Goal: Task Accomplishment & Management: Manage account settings

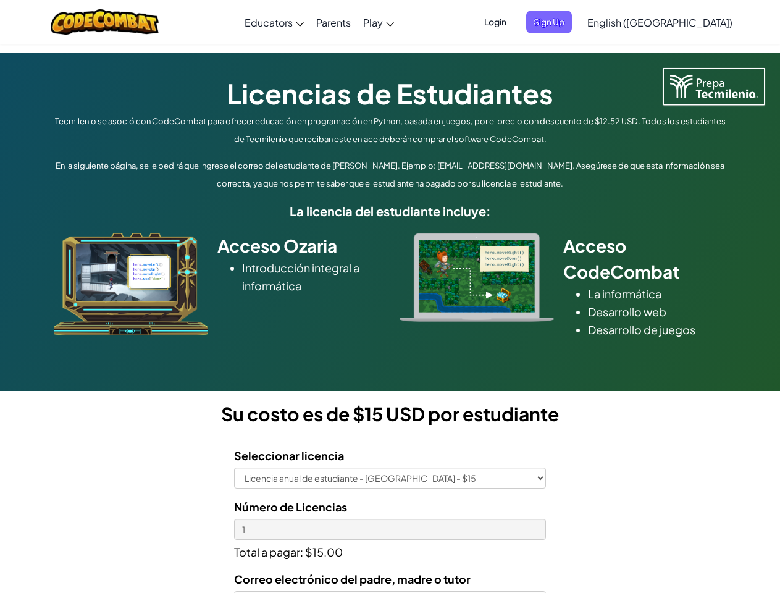
click at [390, 296] on div at bounding box center [476, 277] width 173 height 89
click at [514, 22] on span "Login" at bounding box center [495, 21] width 37 height 23
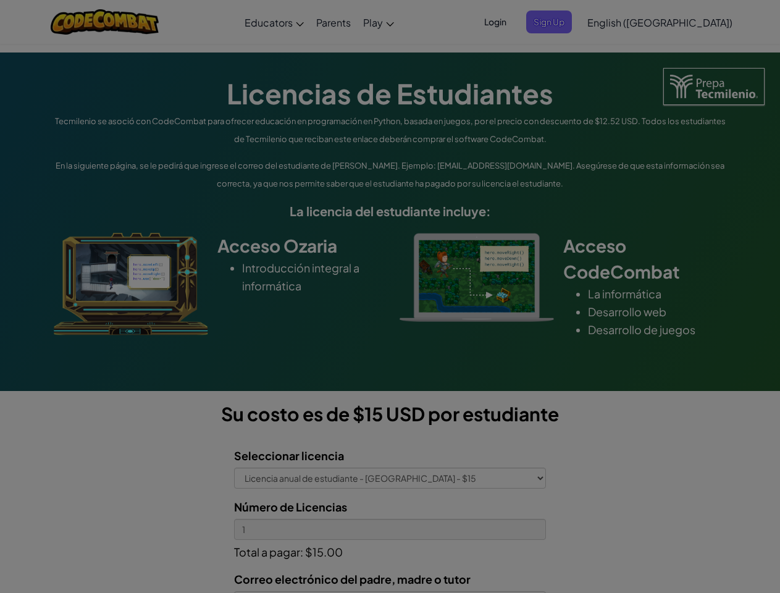
click at [0, 0] on input "Email or Username :" at bounding box center [0, 0] width 0 height 0
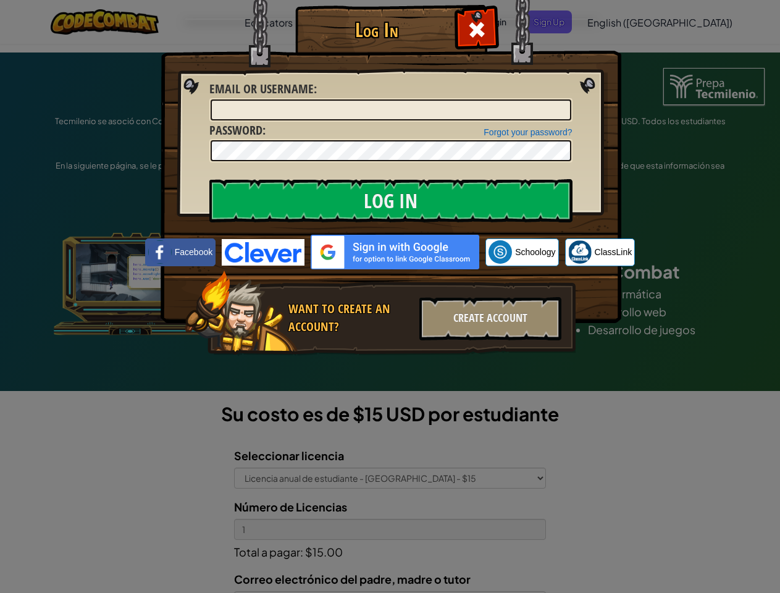
click at [624, 22] on div "Log In Unknown Error Email or Username : Forgot your password? Password : Log I…" at bounding box center [390, 296] width 780 height 593
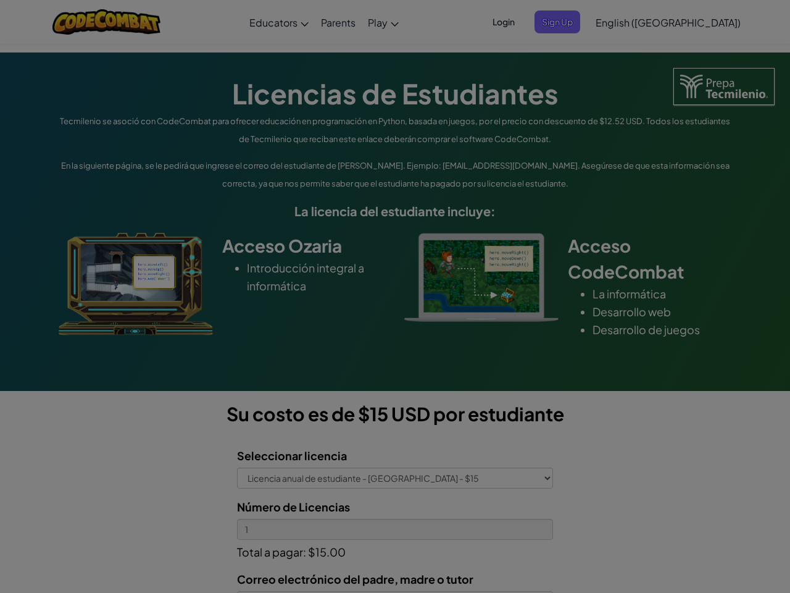
click at [624, 22] on div "Log In Unknown Error Email or Username : Forgot your password? Password : Log I…" at bounding box center [395, 296] width 790 height 593
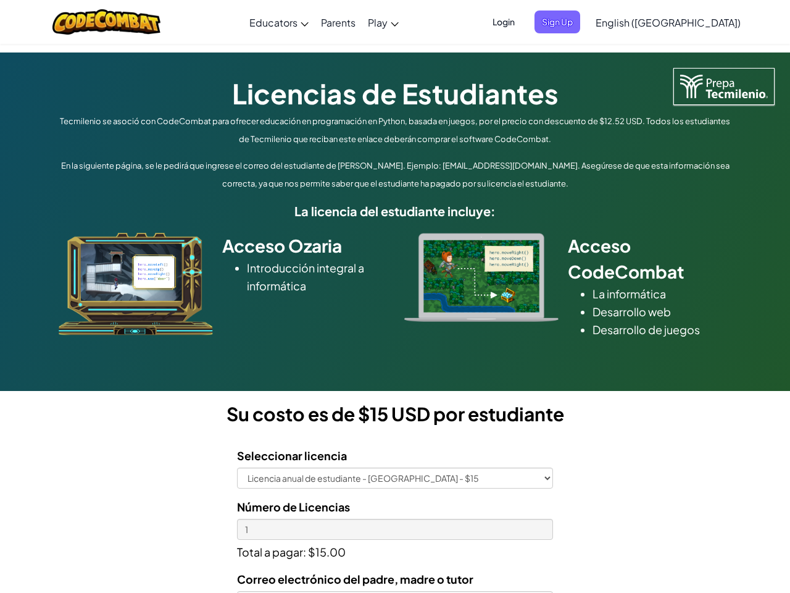
click at [690, 22] on div at bounding box center [395, 296] width 790 height 593
